Goal: Find specific page/section: Find specific page/section

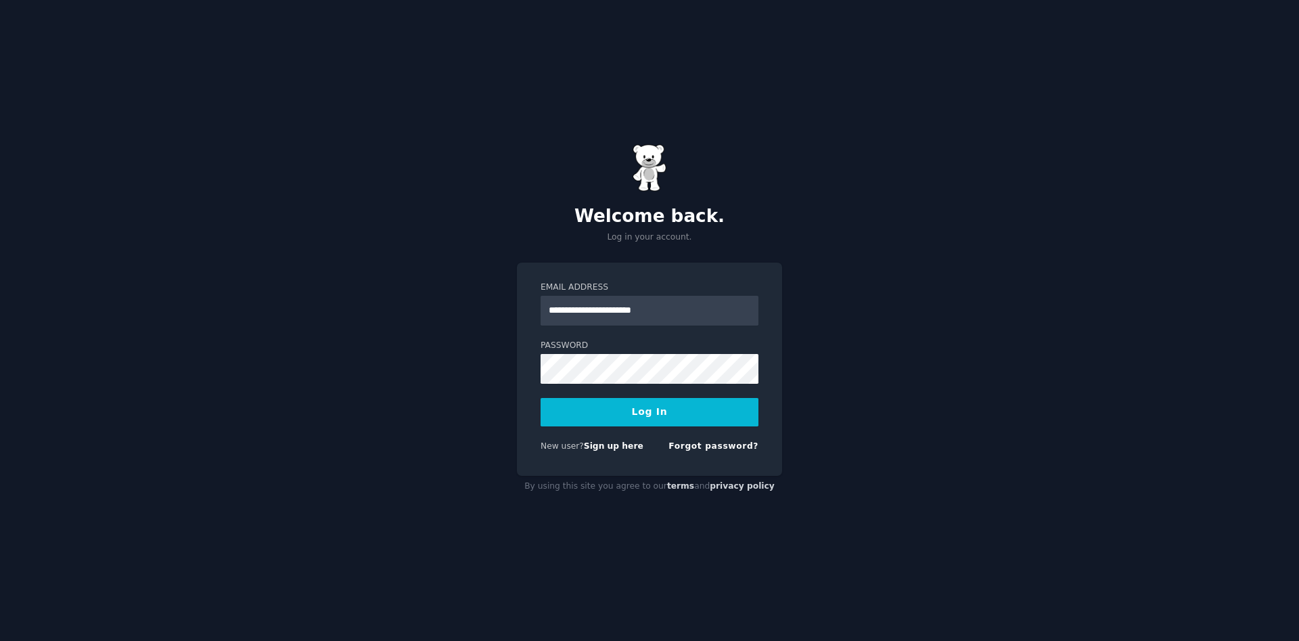
type input "**********"
click at [576, 408] on button "Log In" at bounding box center [650, 412] width 218 height 28
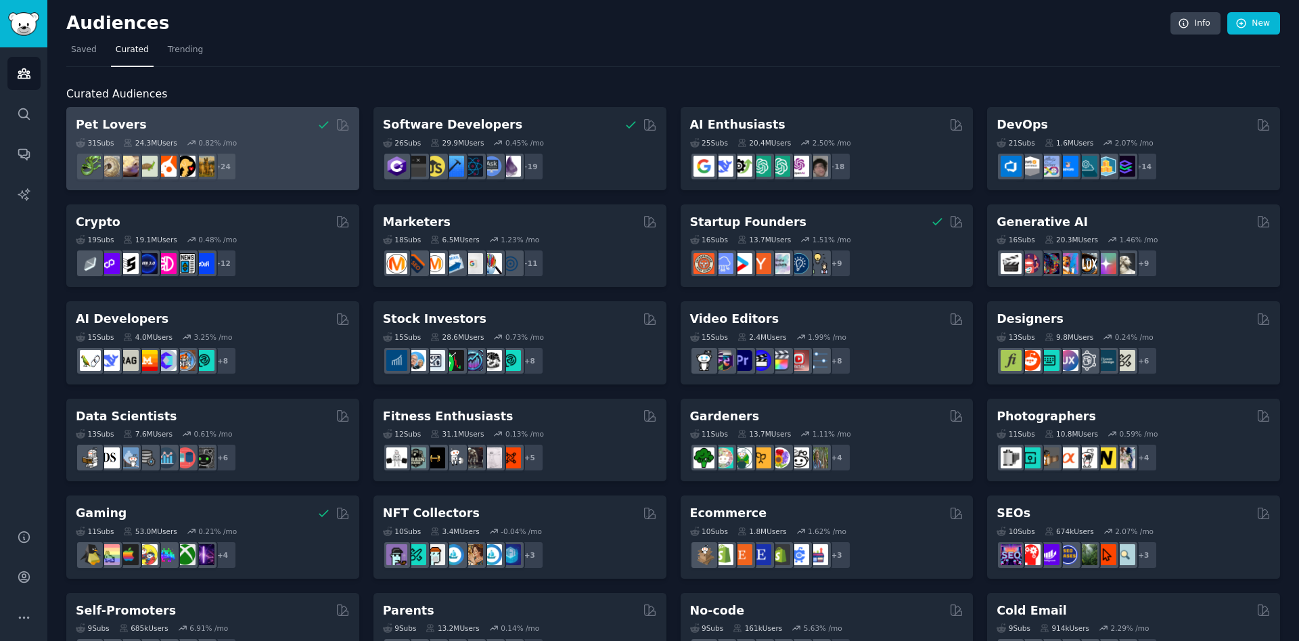
click at [292, 140] on div "31 Sub s 24.3M Users 0.82 % /mo" at bounding box center [213, 142] width 274 height 9
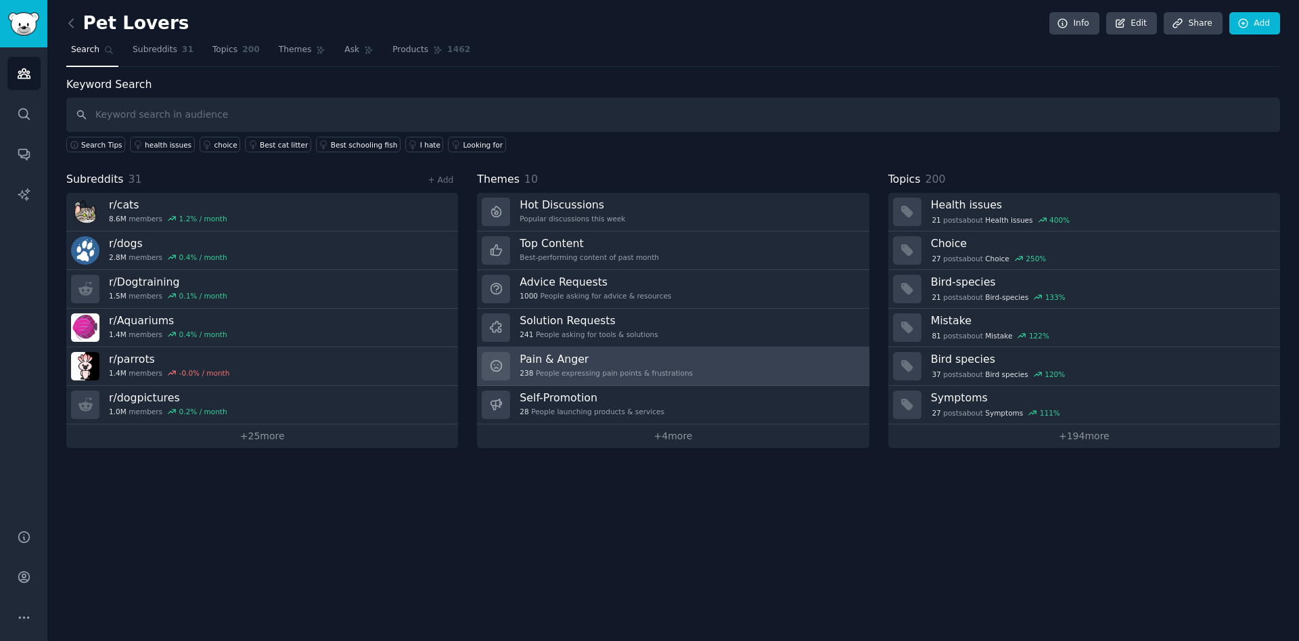
click at [668, 379] on div "Pain & Anger 238 People expressing pain points & frustrations" at bounding box center [606, 366] width 173 height 28
